Goal: Transaction & Acquisition: Download file/media

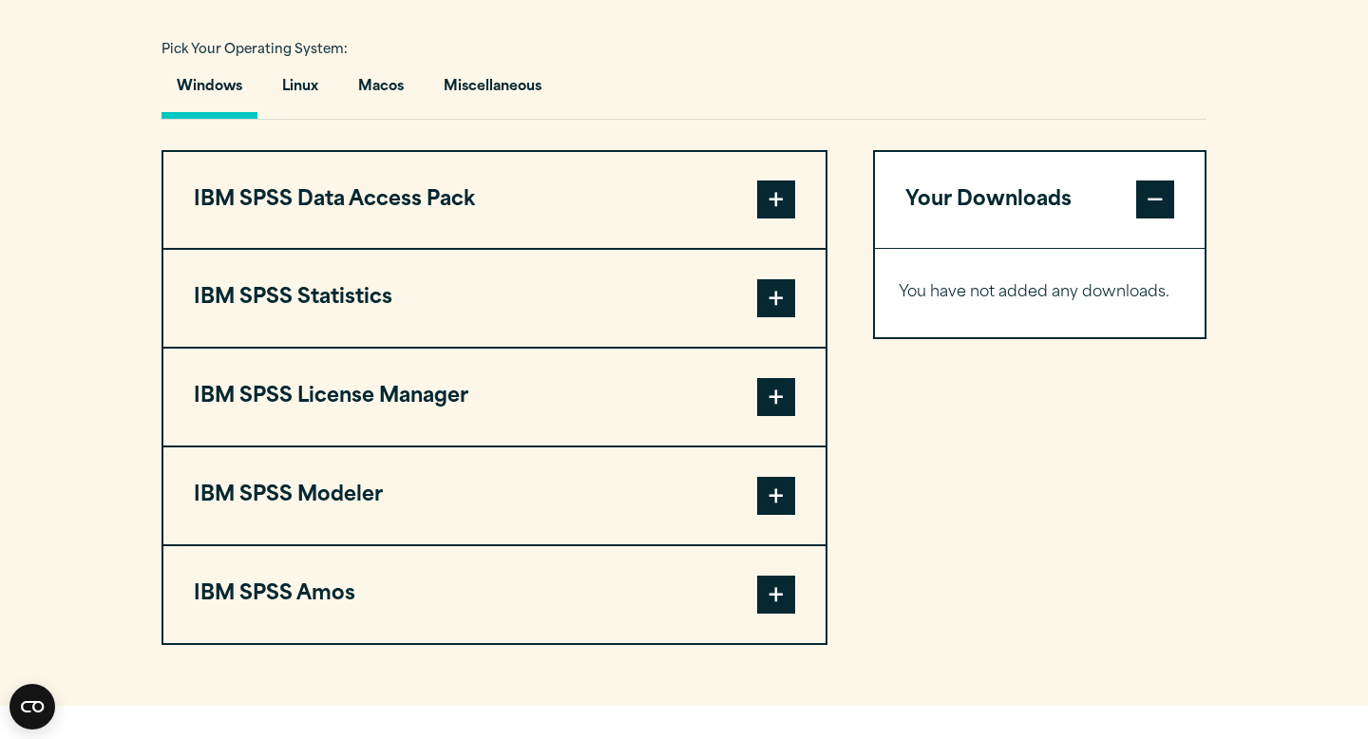
scroll to position [1360, 0]
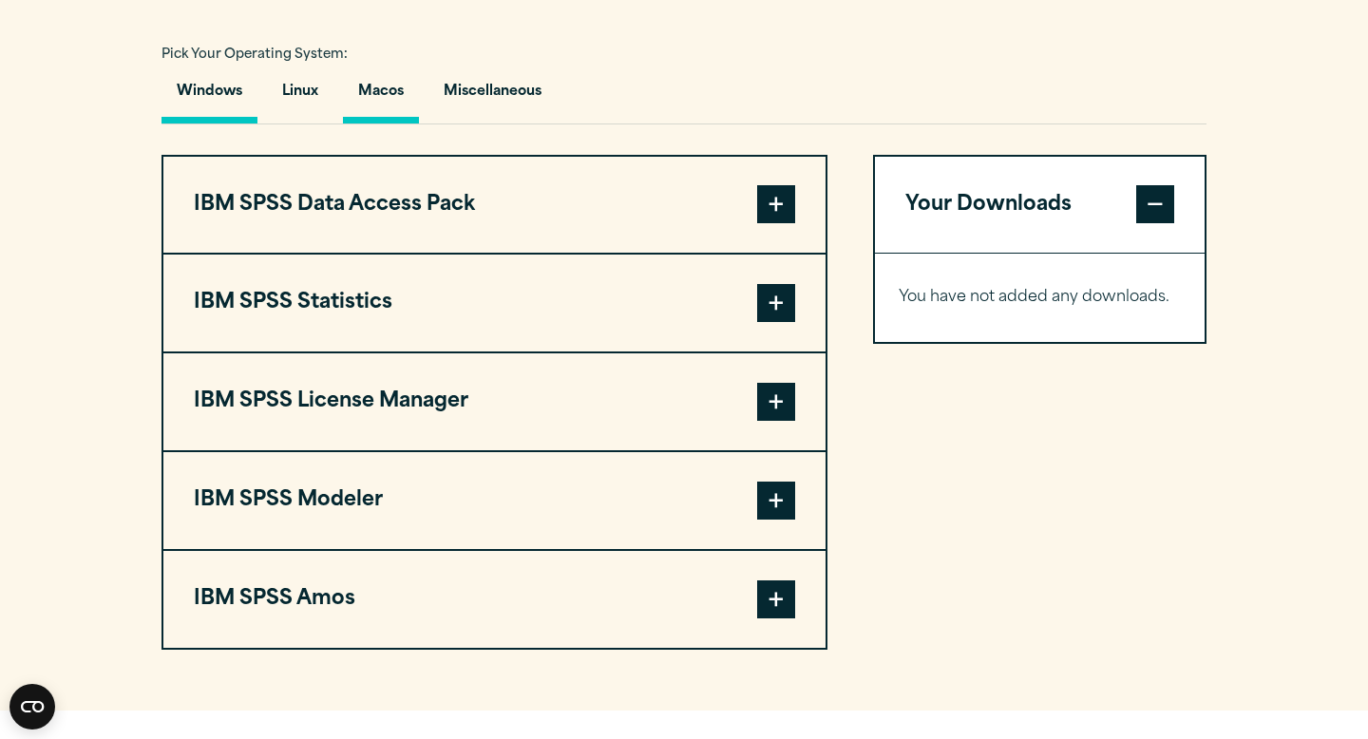
click at [387, 123] on button "Macos" at bounding box center [381, 96] width 76 height 54
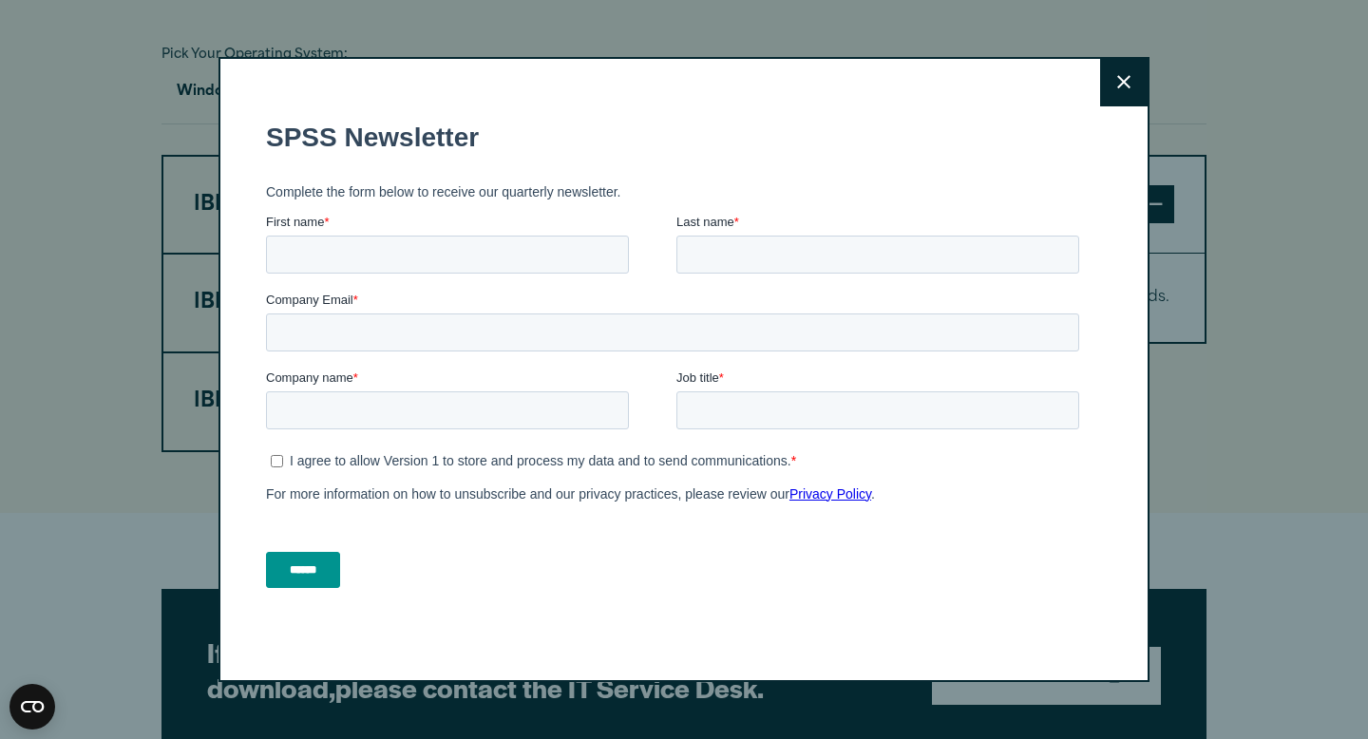
click at [1132, 66] on button "Close" at bounding box center [1123, 82] width 47 height 47
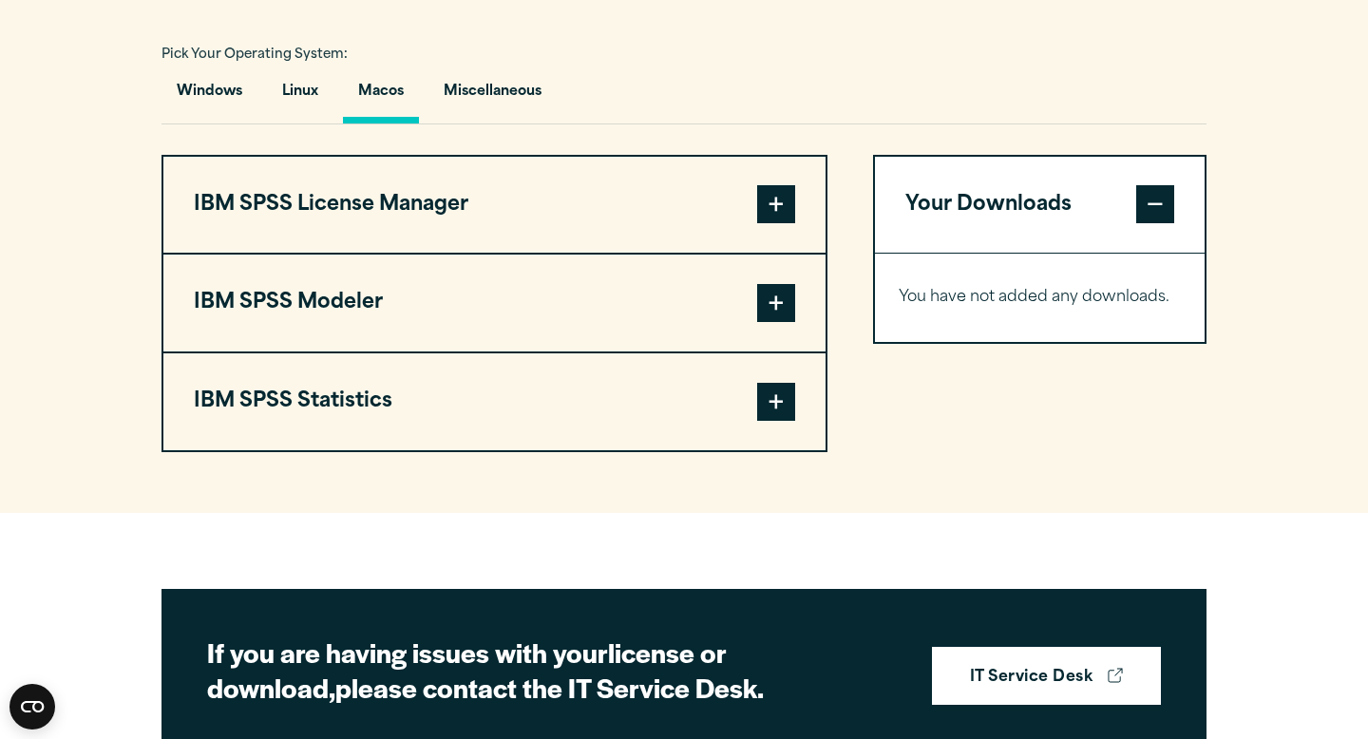
click at [778, 421] on span at bounding box center [776, 402] width 38 height 38
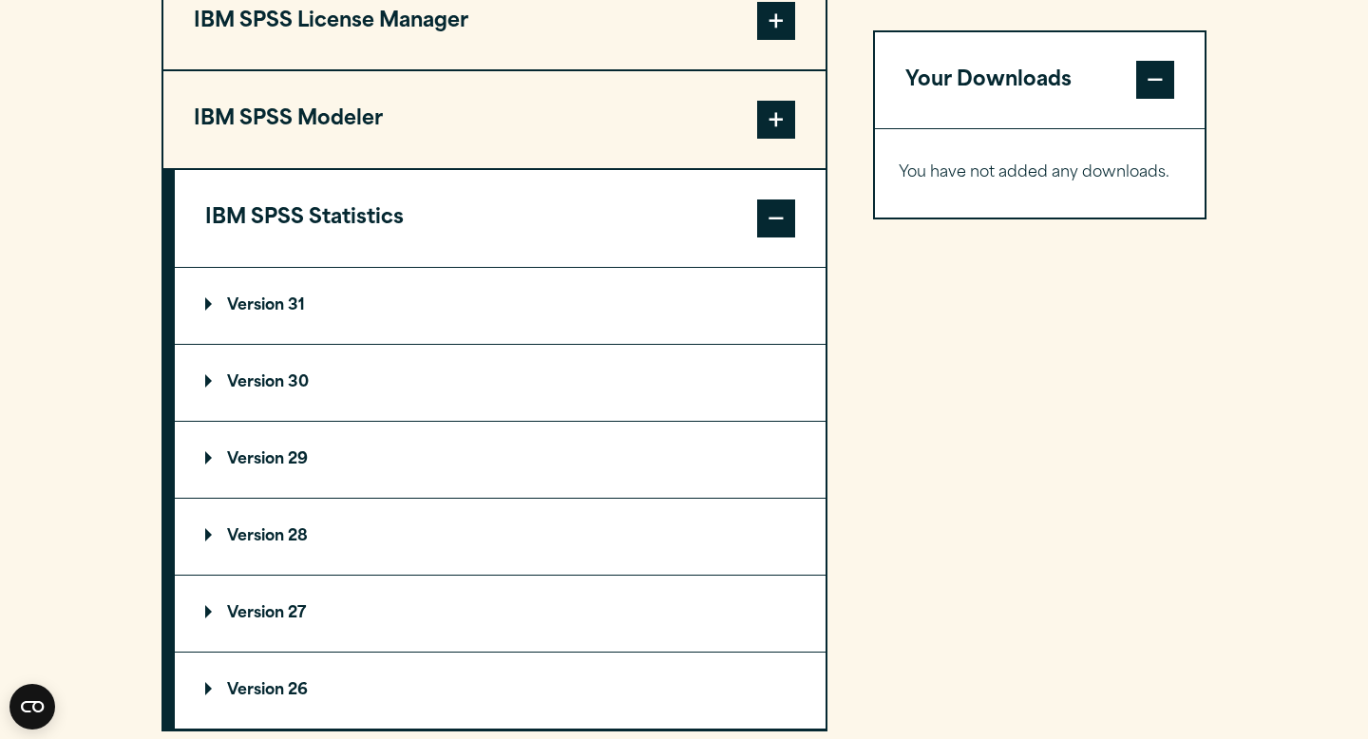
scroll to position [1550, 0]
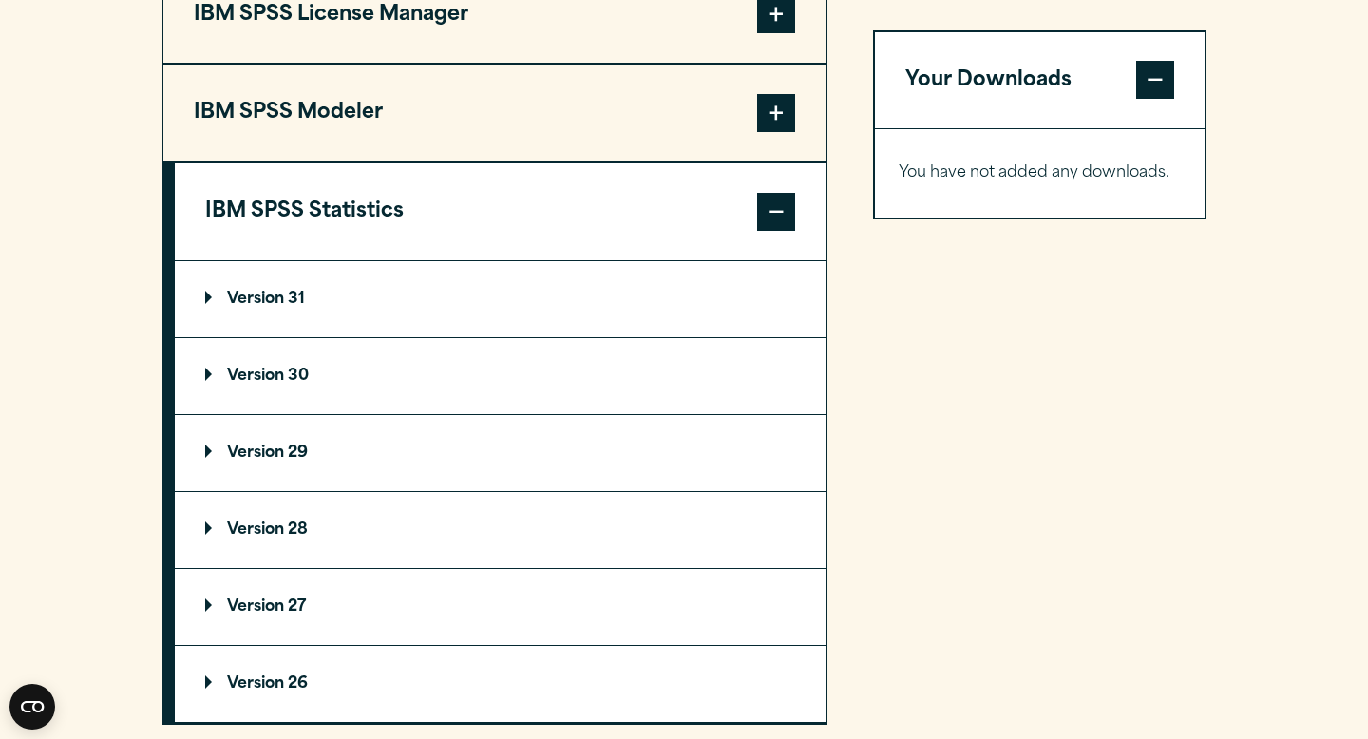
click at [556, 337] on summary "Version 31" at bounding box center [500, 299] width 651 height 76
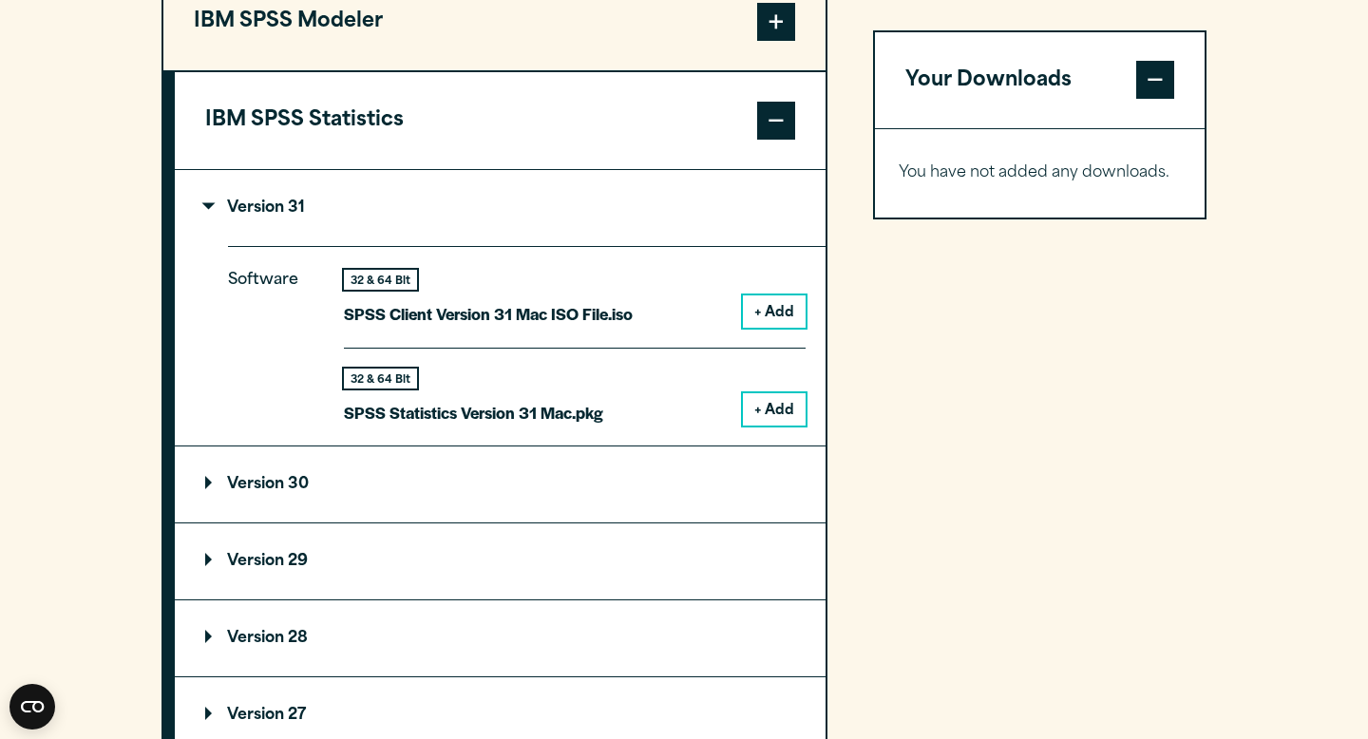
scroll to position [1642, 0]
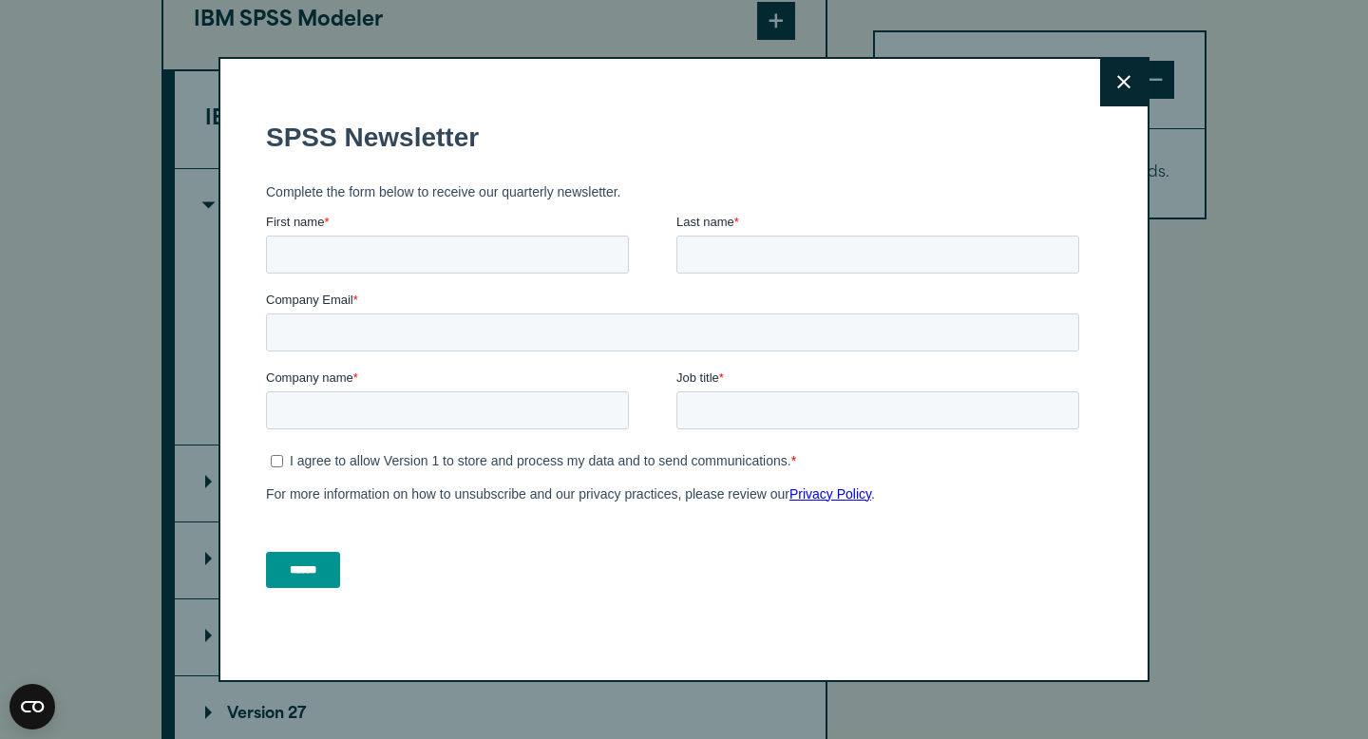
click at [1101, 98] on button "Close" at bounding box center [1123, 82] width 47 height 47
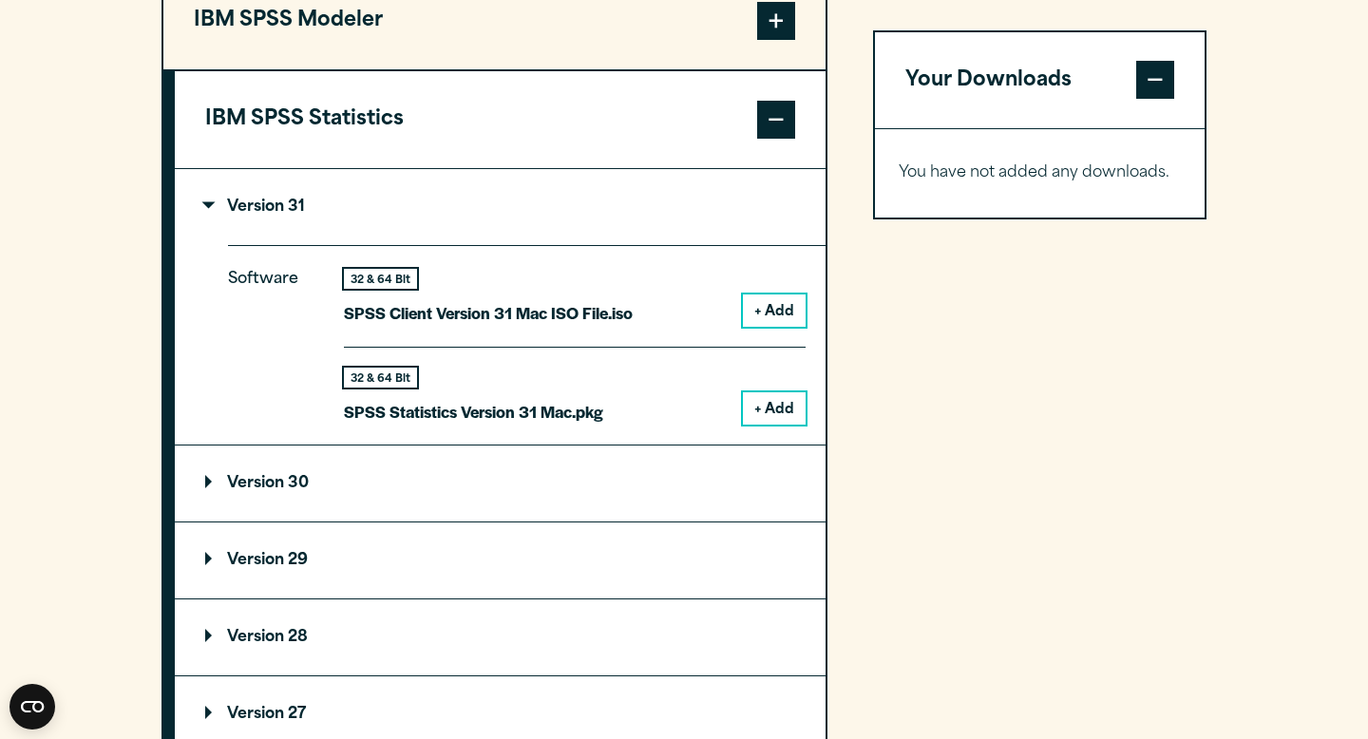
scroll to position [1694, 0]
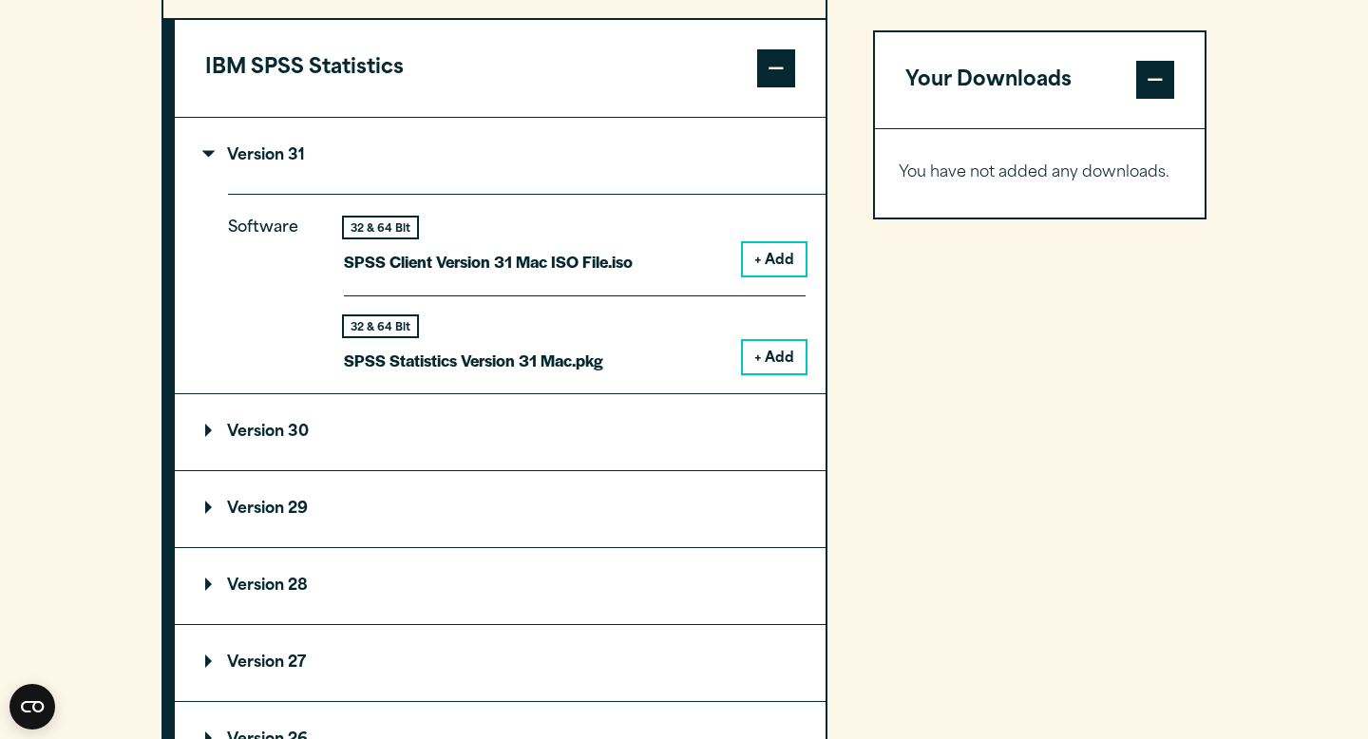
click at [773, 373] on button "+ Add" at bounding box center [774, 357] width 63 height 32
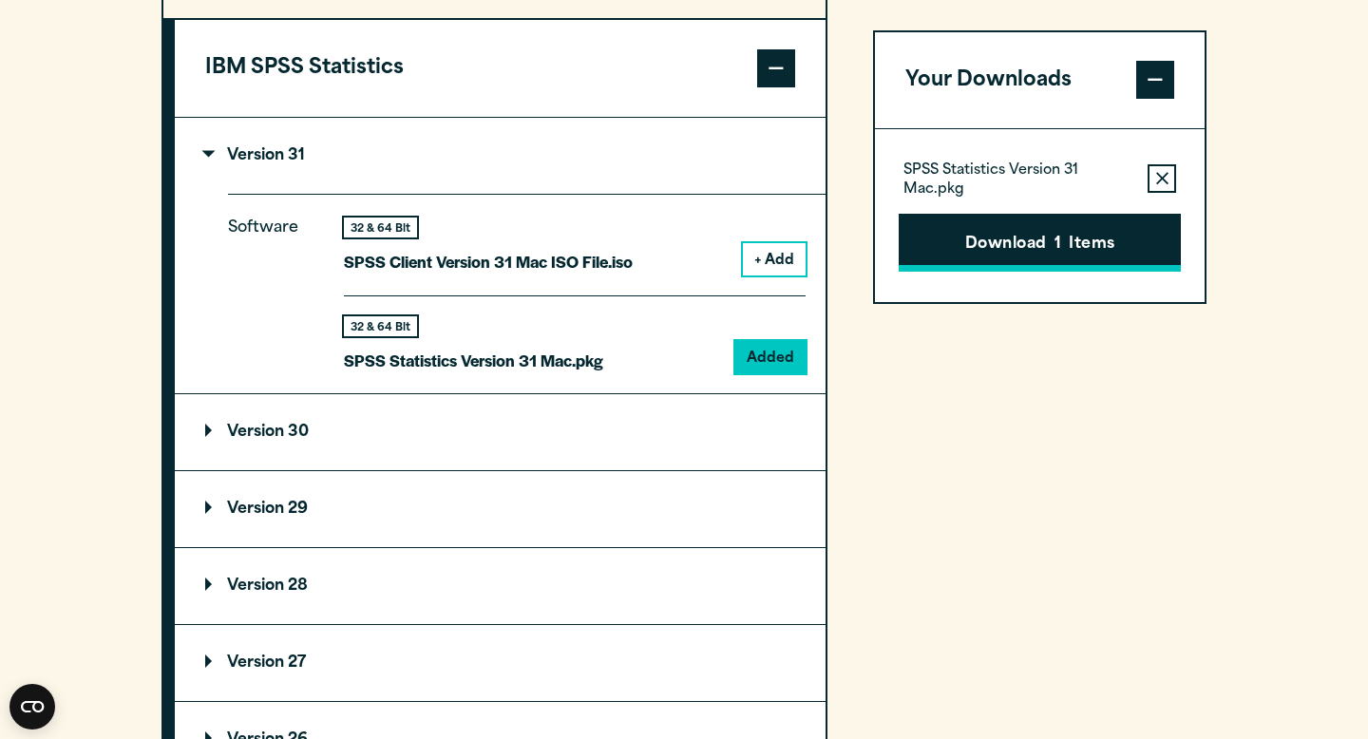
click at [1028, 249] on button "Download 1 Items" at bounding box center [1040, 243] width 282 height 59
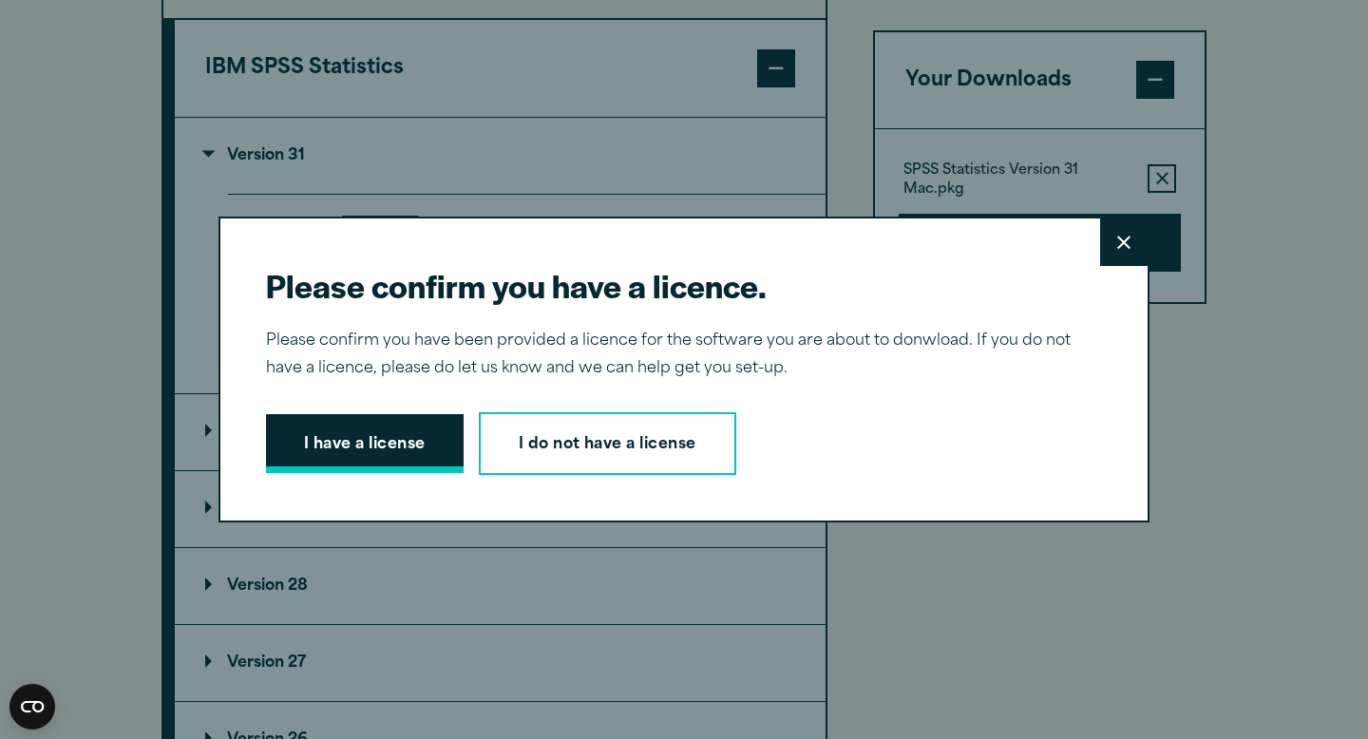
click at [379, 433] on button "I have a license" at bounding box center [365, 443] width 198 height 59
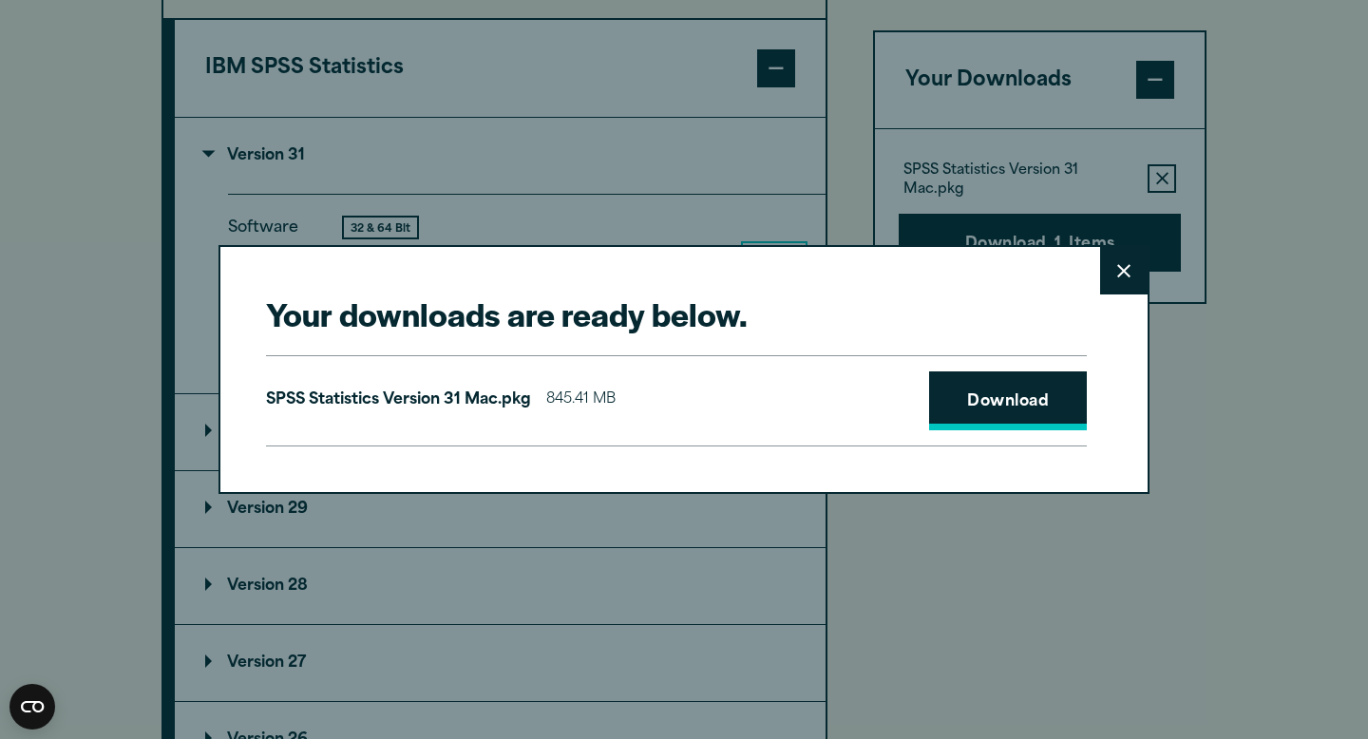
click at [1014, 398] on link "Download" at bounding box center [1008, 400] width 158 height 59
